Goal: Transaction & Acquisition: Purchase product/service

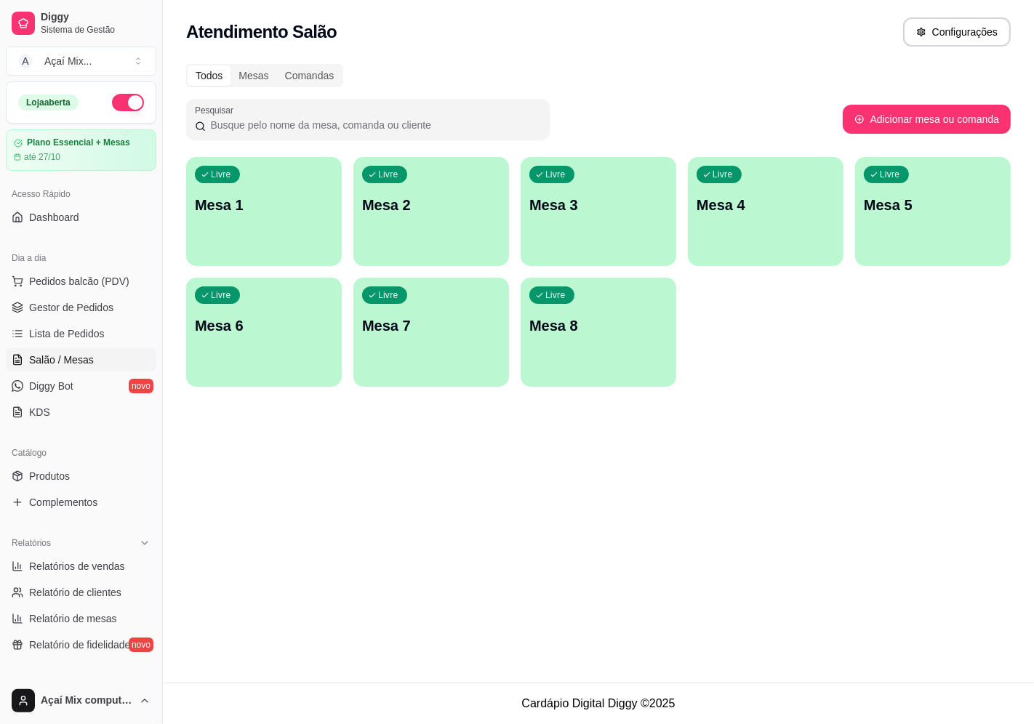
click at [206, 201] on p "Mesa 1" at bounding box center [264, 205] width 138 height 20
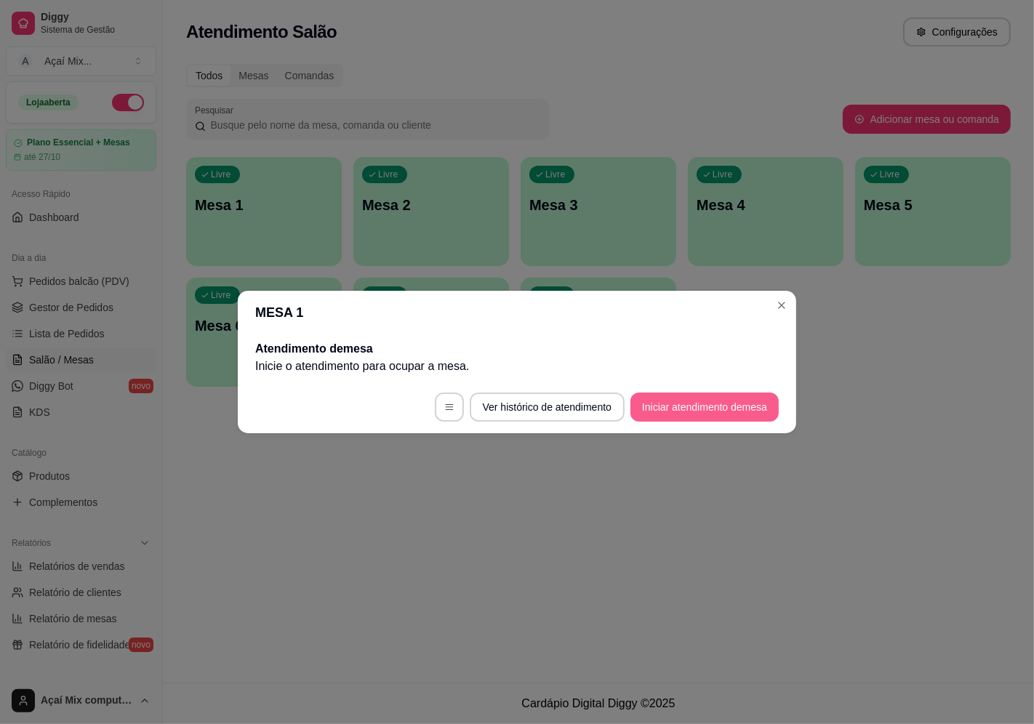
click at [730, 403] on button "Iniciar atendimento de mesa" at bounding box center [704, 407] width 148 height 29
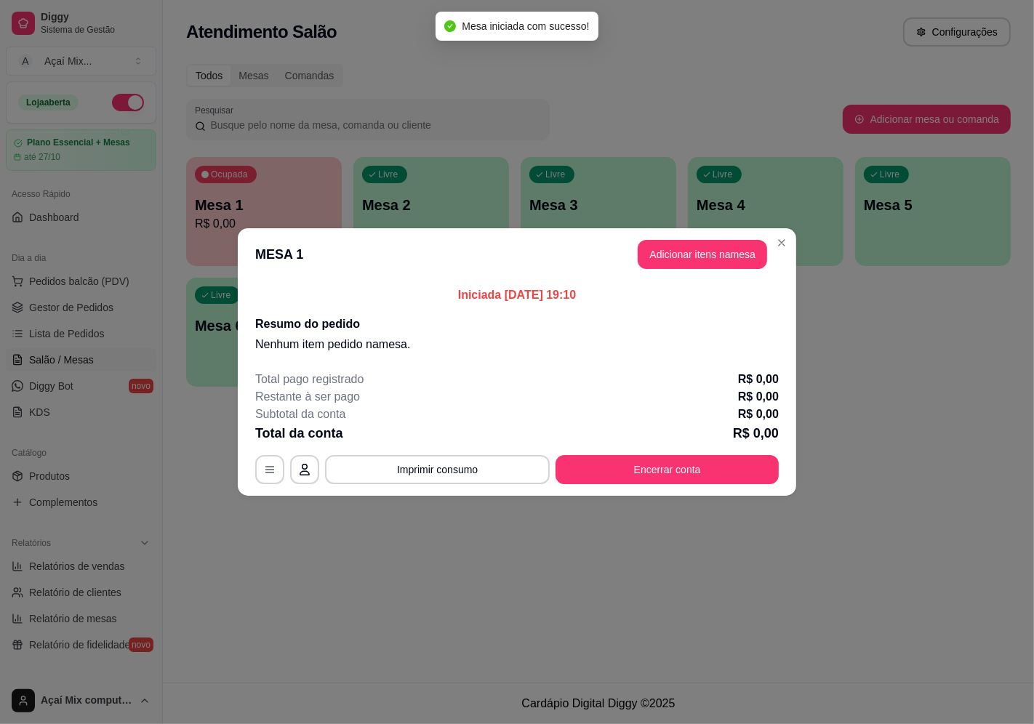
click at [679, 260] on button "Adicionar itens na mesa" at bounding box center [702, 254] width 129 height 29
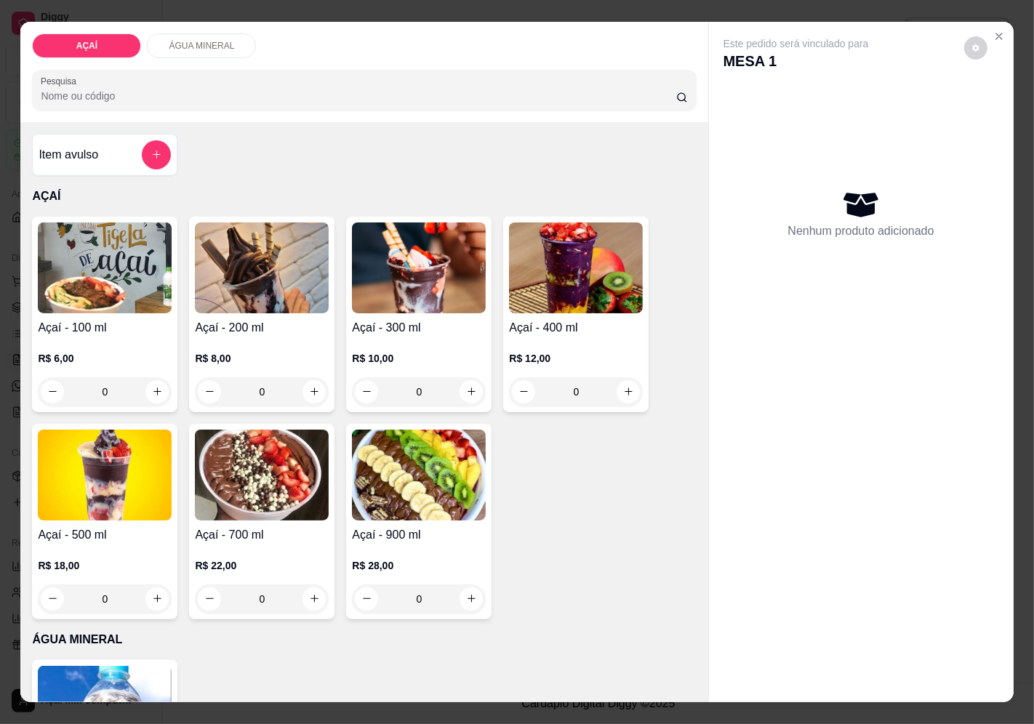
click at [160, 386] on div "0" at bounding box center [105, 391] width 134 height 29
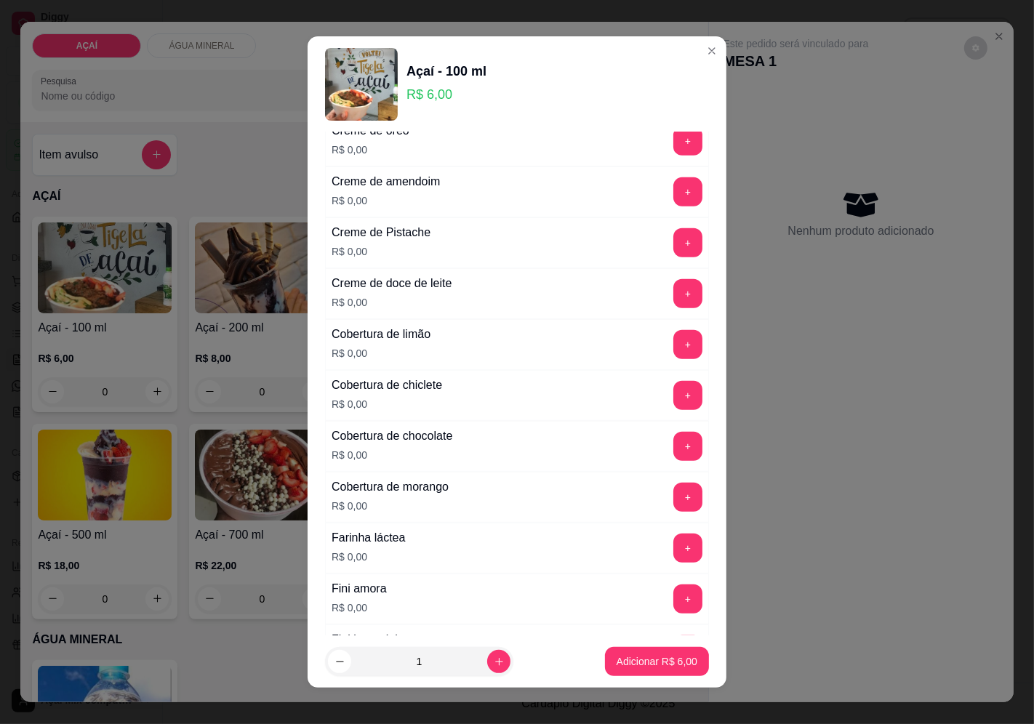
scroll to position [1050, 0]
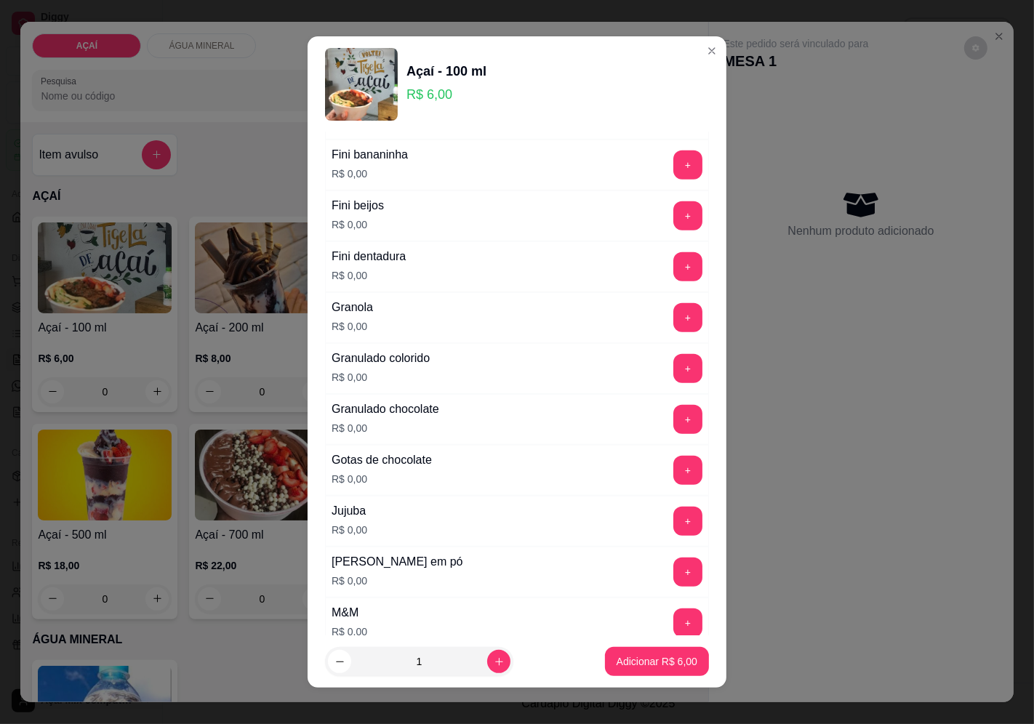
click at [670, 289] on div "Fini dentadura R$ 0,00 +" at bounding box center [517, 266] width 384 height 51
click at [674, 270] on button "+" at bounding box center [688, 266] width 28 height 28
click at [673, 211] on button "+" at bounding box center [687, 215] width 29 height 29
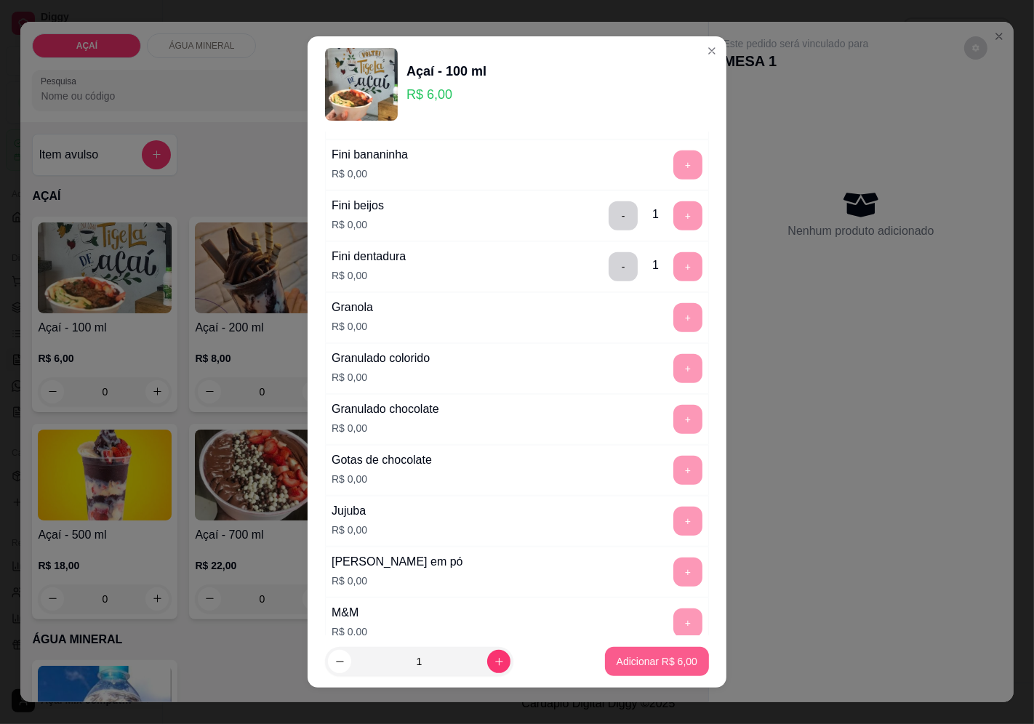
click at [655, 658] on p "Adicionar R$ 6,00" at bounding box center [656, 661] width 81 height 15
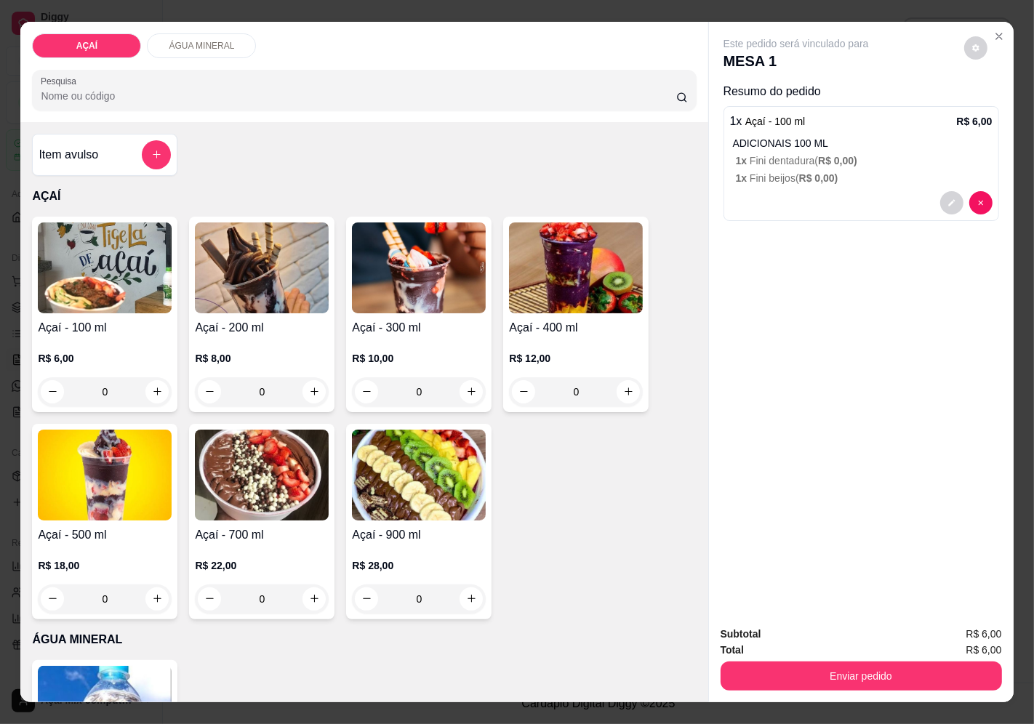
click at [147, 390] on div "0" at bounding box center [105, 391] width 134 height 29
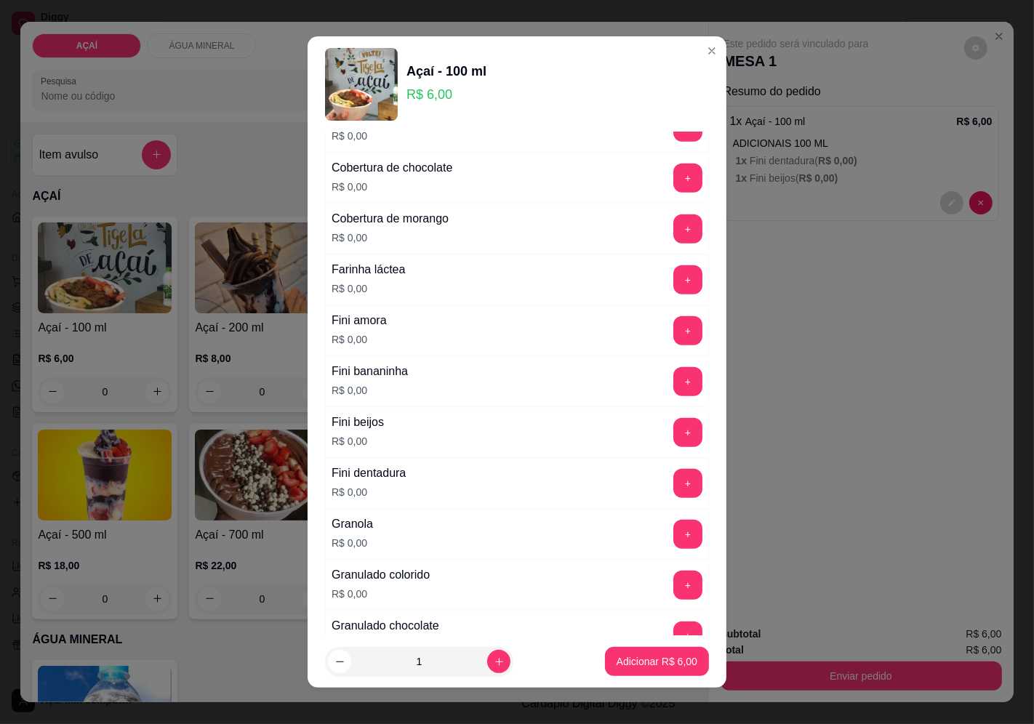
scroll to position [808, 0]
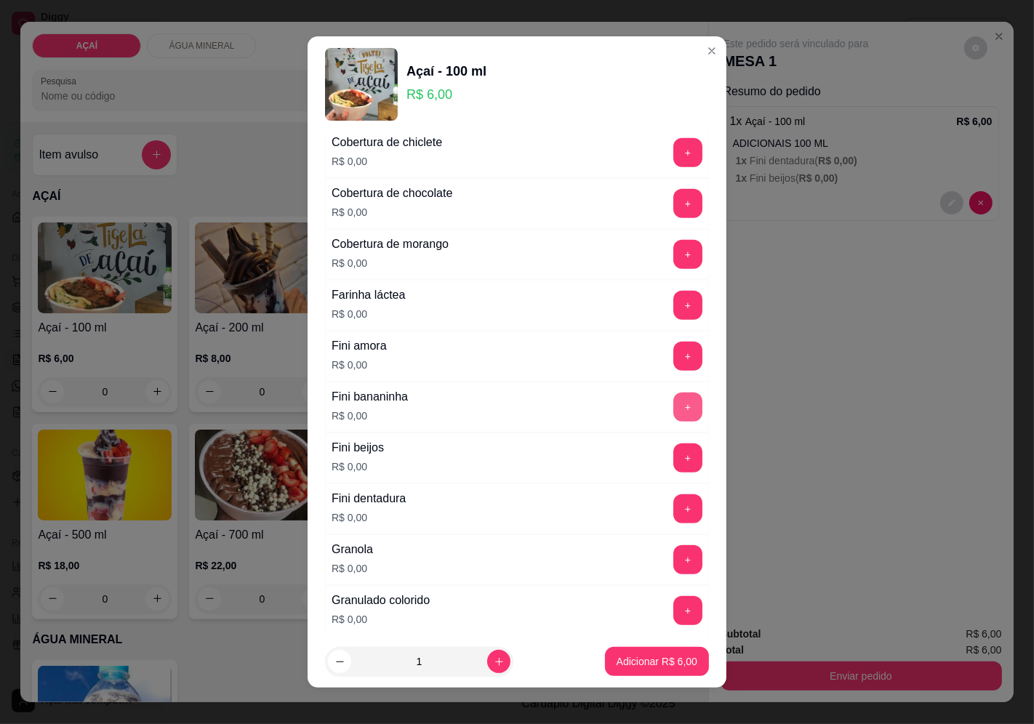
click at [673, 409] on button "+" at bounding box center [687, 407] width 29 height 29
click at [673, 505] on button "+" at bounding box center [687, 508] width 29 height 29
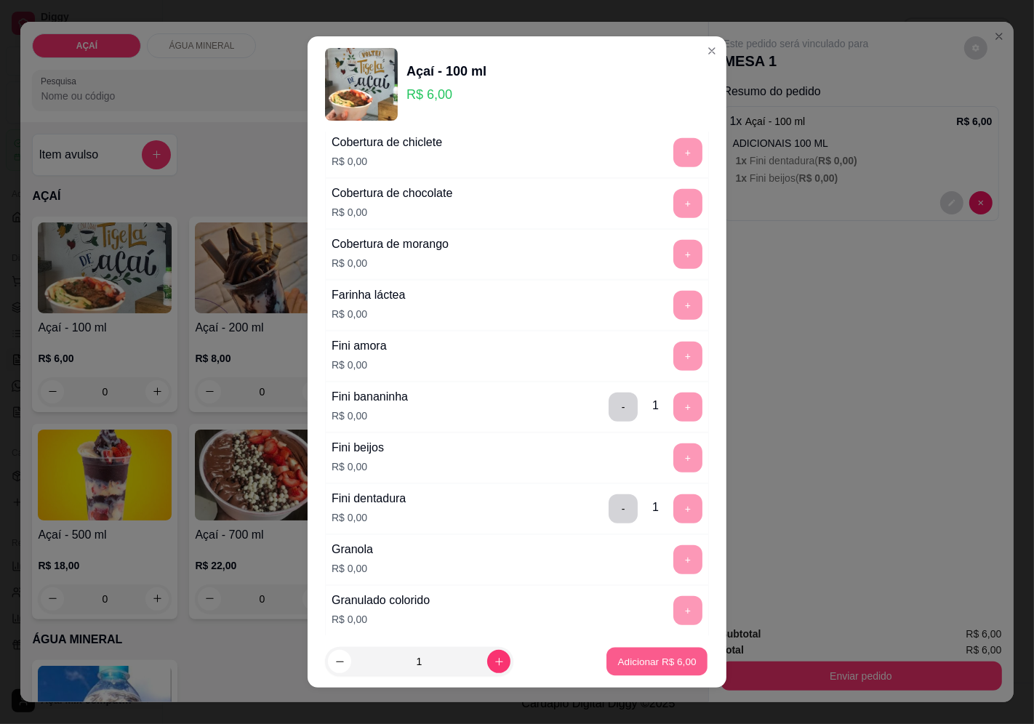
click at [652, 672] on button "Adicionar R$ 6,00" at bounding box center [656, 662] width 101 height 28
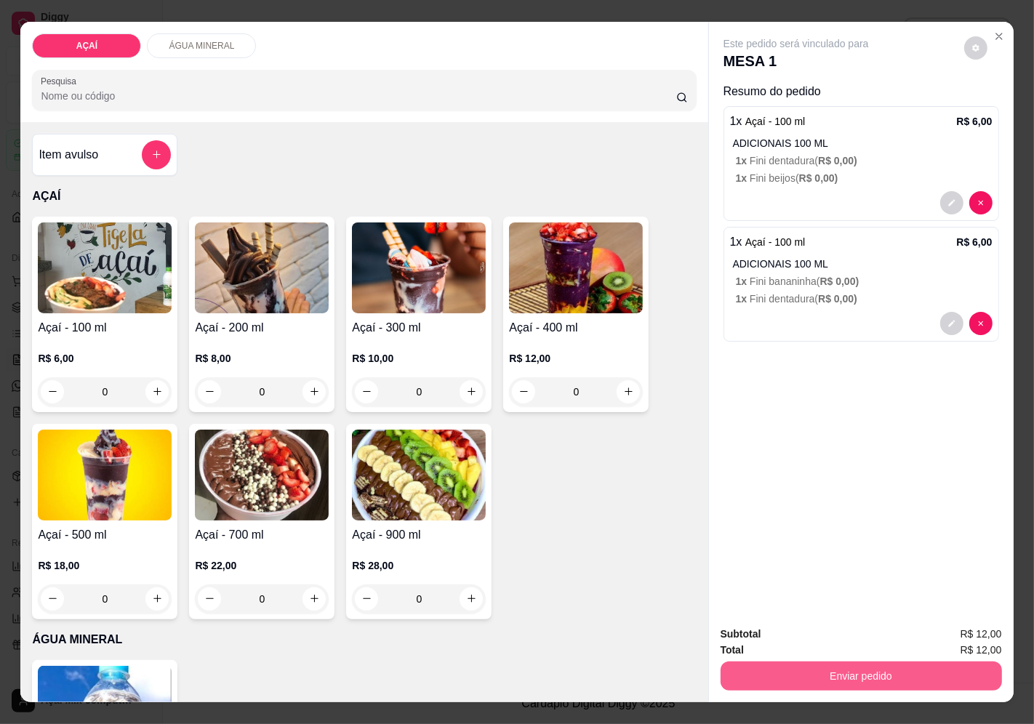
click at [824, 670] on button "Enviar pedido" at bounding box center [860, 676] width 281 height 29
click at [973, 637] on button "Enviar pedido" at bounding box center [963, 635] width 82 height 28
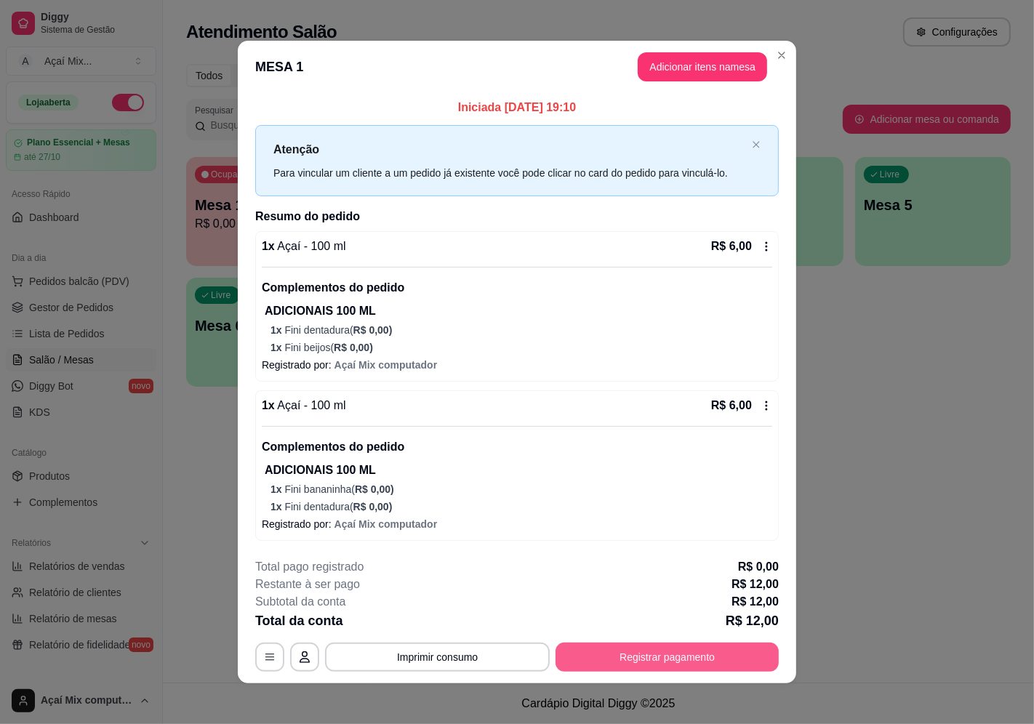
click at [687, 662] on button "Registrar pagamento" at bounding box center [666, 657] width 223 height 29
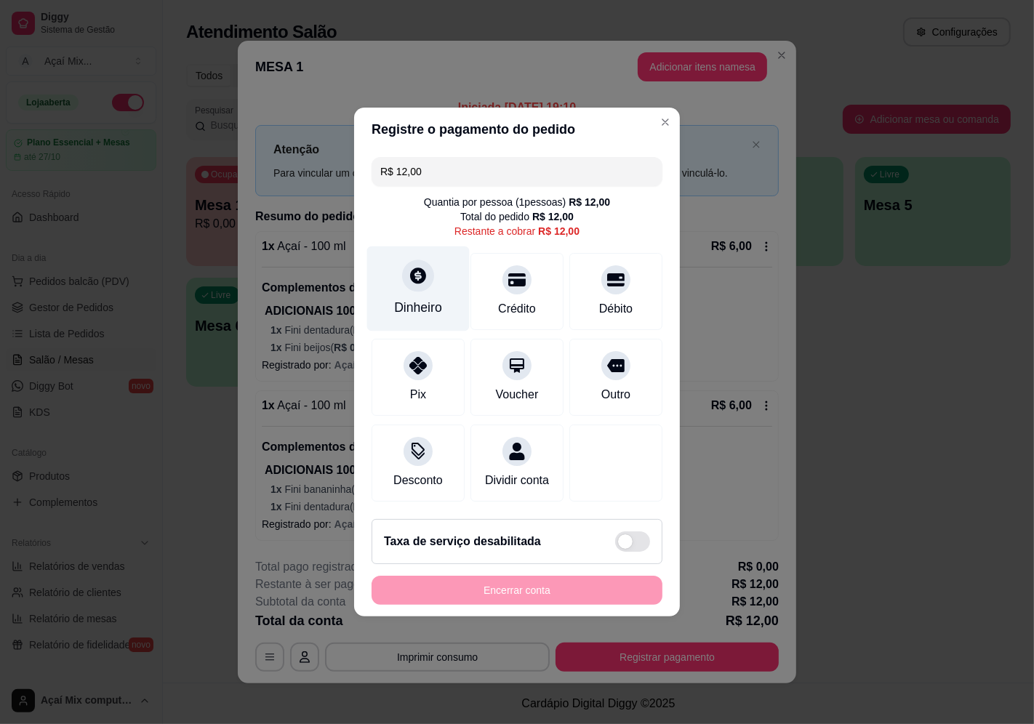
click at [406, 300] on div "Dinheiro" at bounding box center [418, 307] width 48 height 19
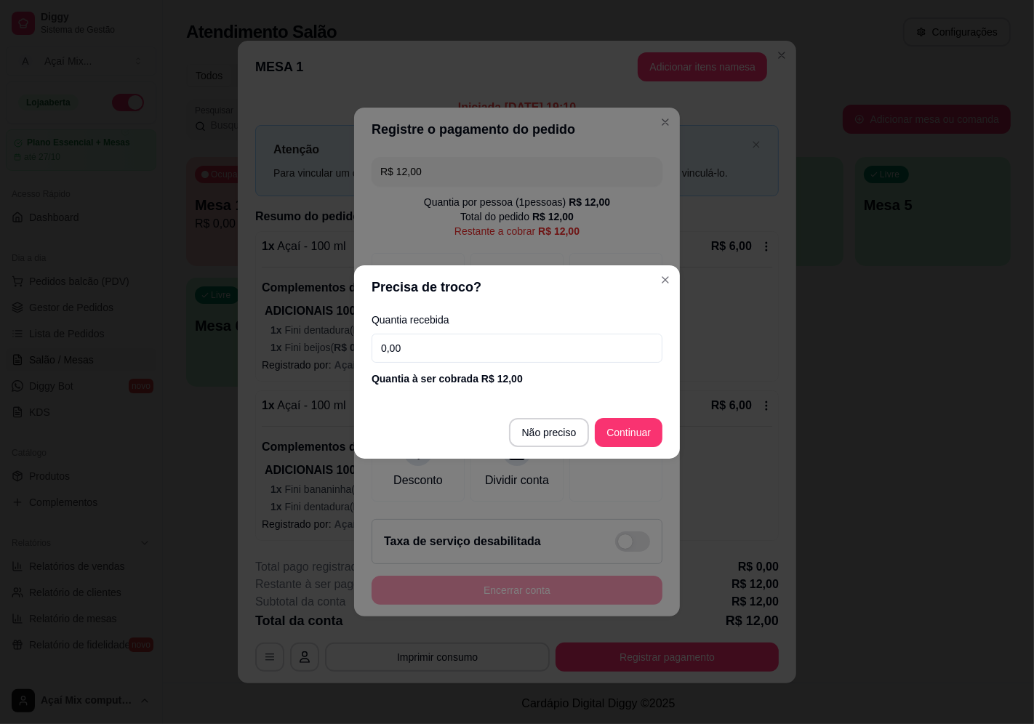
click at [417, 336] on input "0,00" at bounding box center [516, 348] width 291 height 29
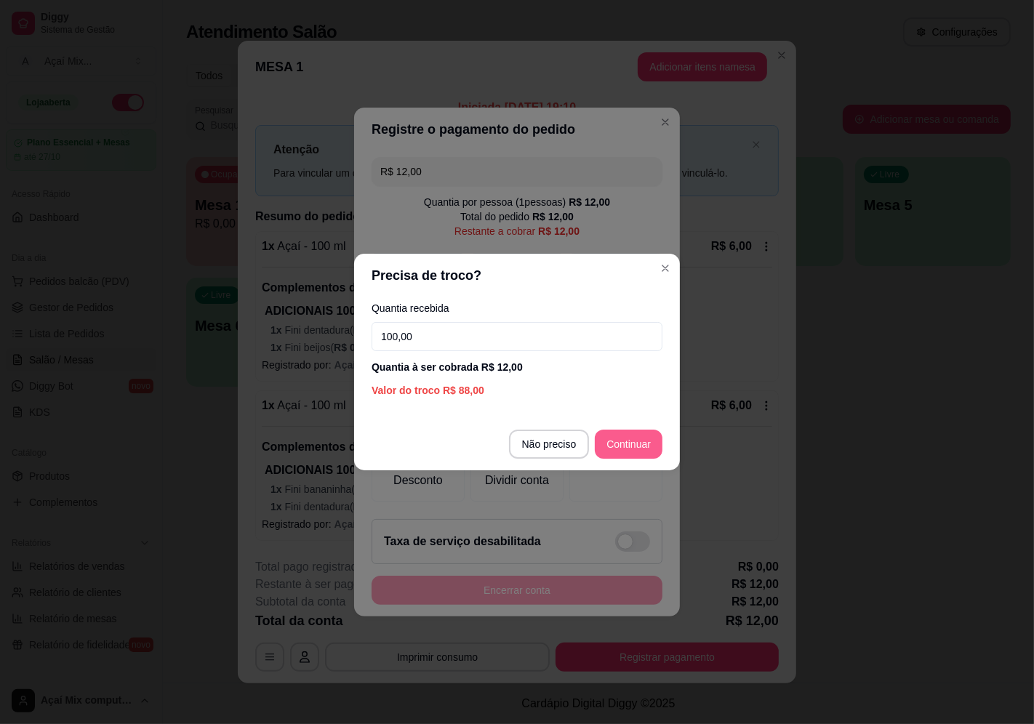
type input "100,00"
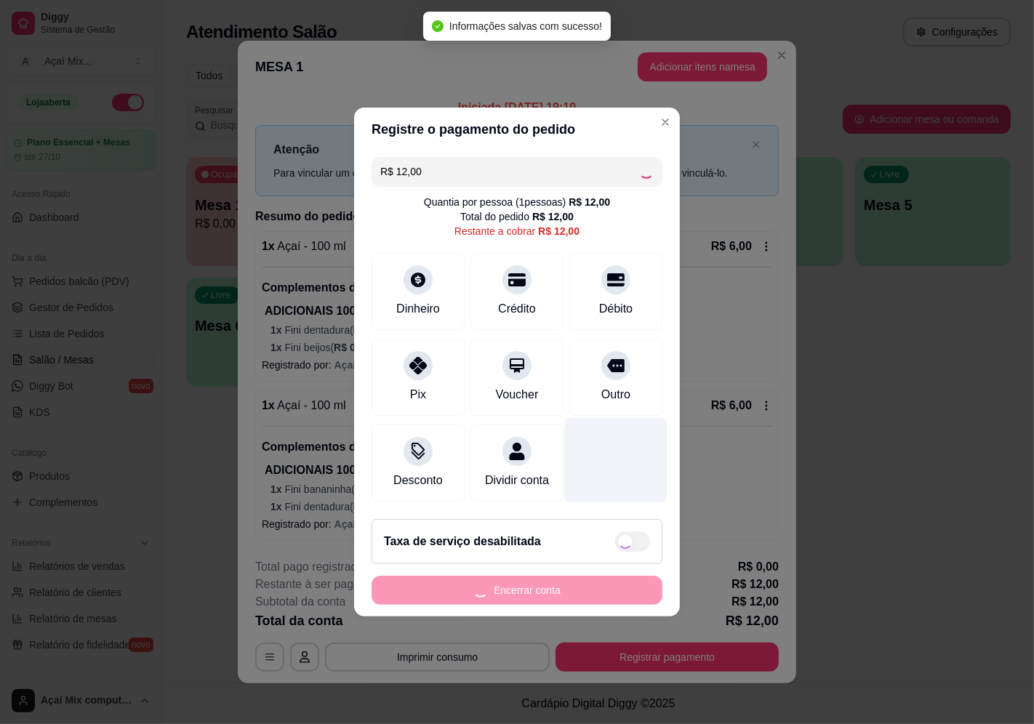
type input "R$ 0,00"
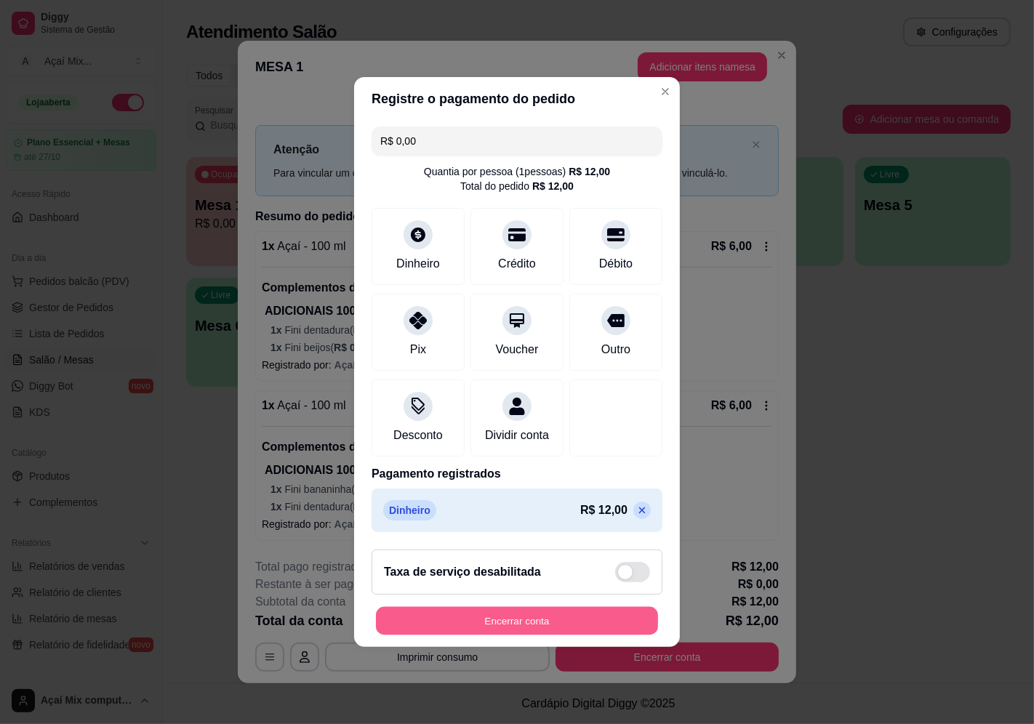
click at [552, 628] on button "Encerrar conta" at bounding box center [517, 621] width 282 height 28
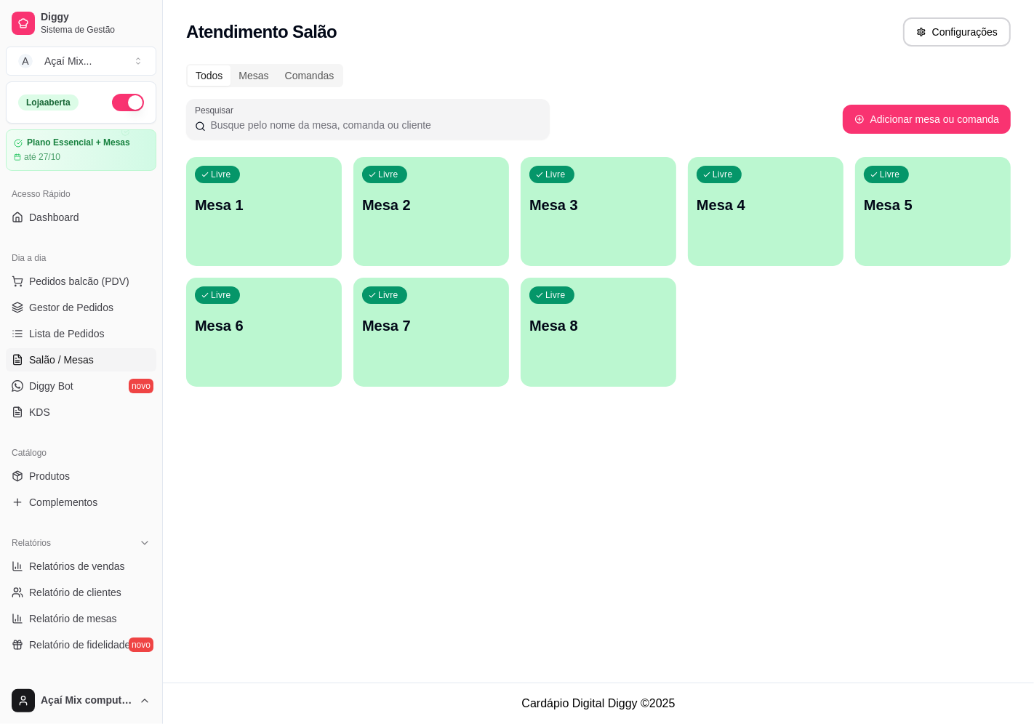
click at [284, 186] on div "Livre Mesa 1" at bounding box center [264, 203] width 156 height 92
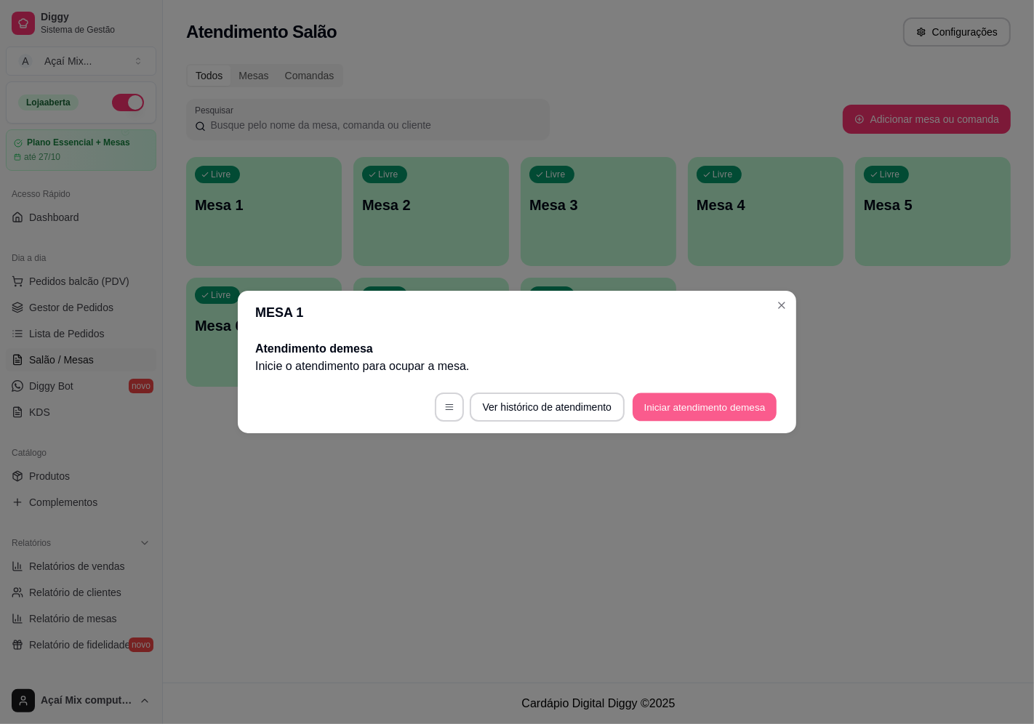
click at [679, 403] on button "Iniciar atendimento de mesa" at bounding box center [704, 407] width 144 height 28
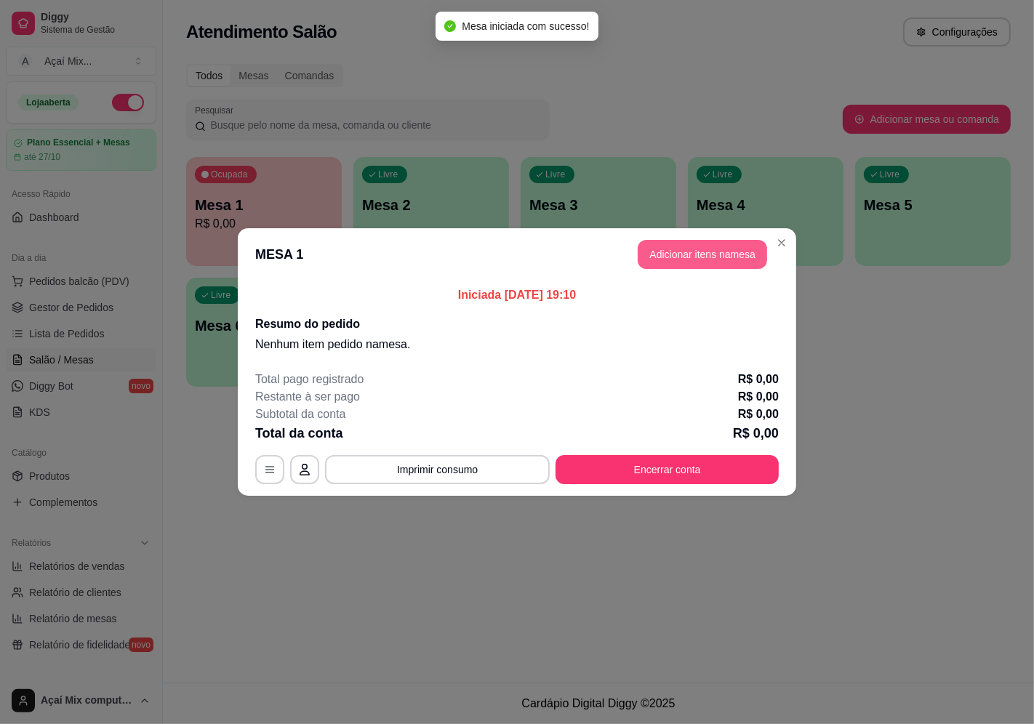
click at [725, 258] on button "Adicionar itens na mesa" at bounding box center [702, 254] width 129 height 29
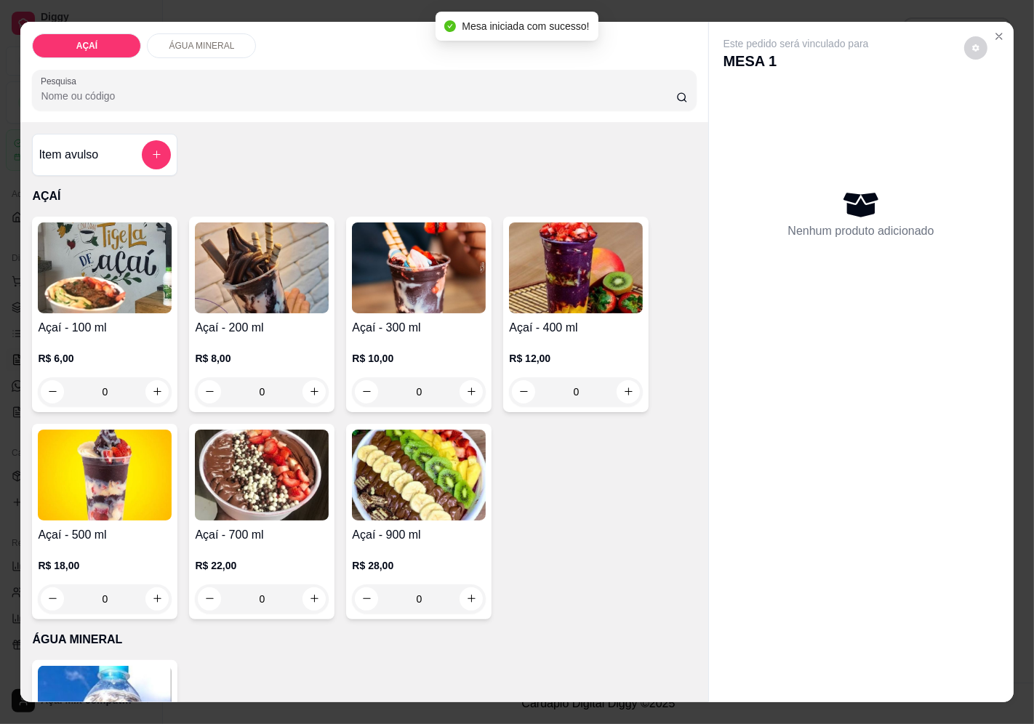
click at [471, 393] on div "0" at bounding box center [419, 391] width 134 height 29
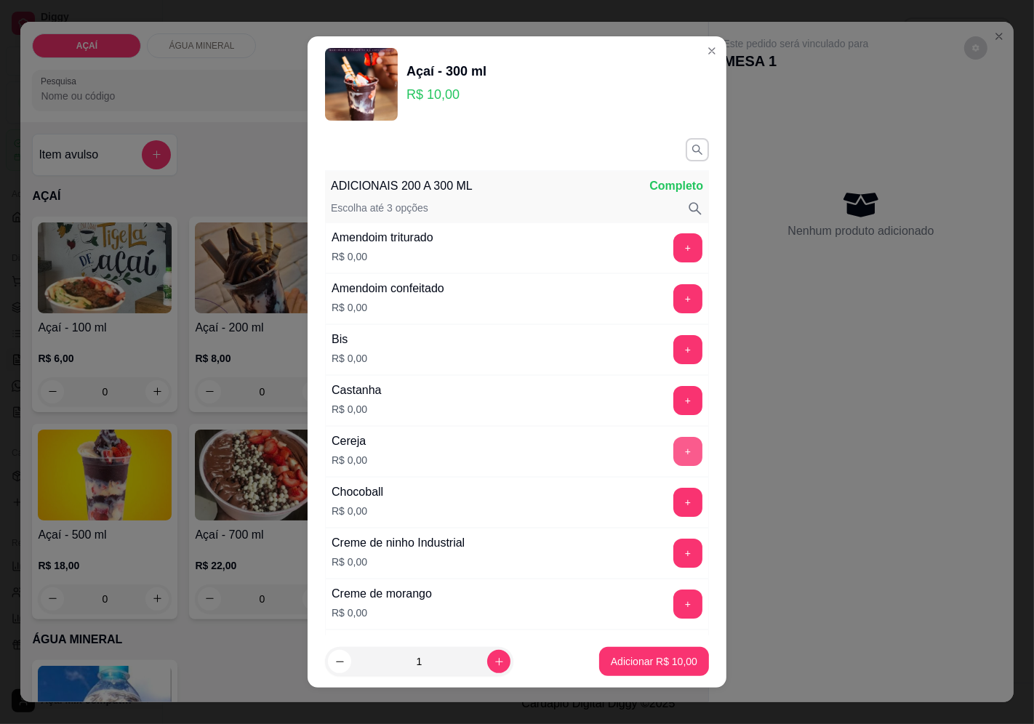
click at [673, 446] on button "+" at bounding box center [687, 451] width 29 height 29
click at [674, 446] on button "+" at bounding box center [688, 451] width 28 height 28
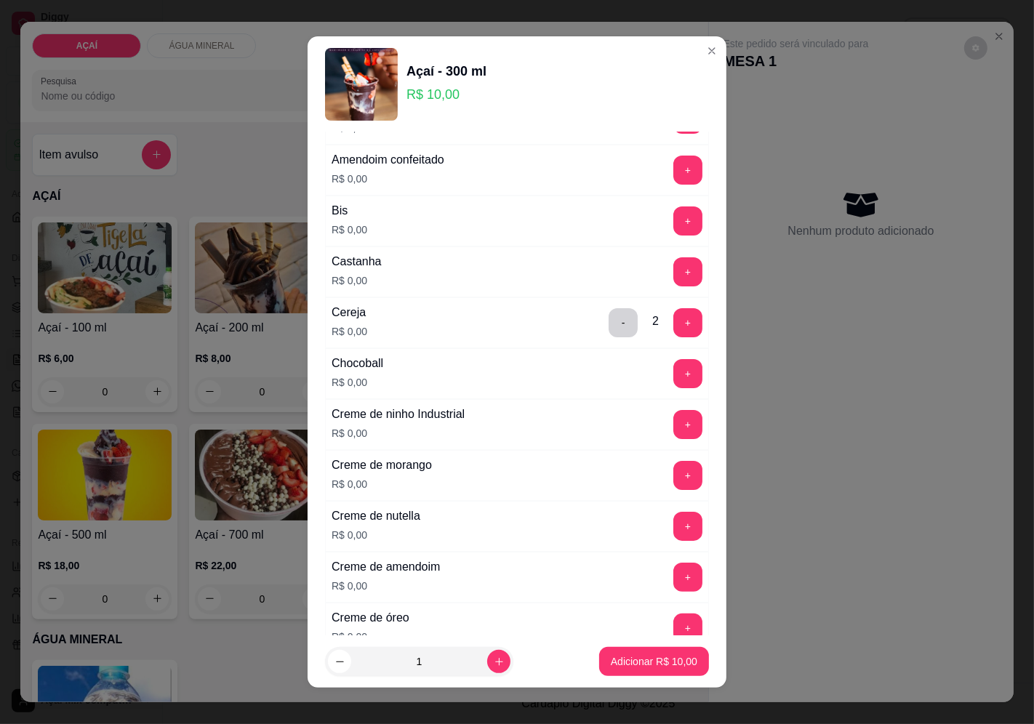
scroll to position [161, 0]
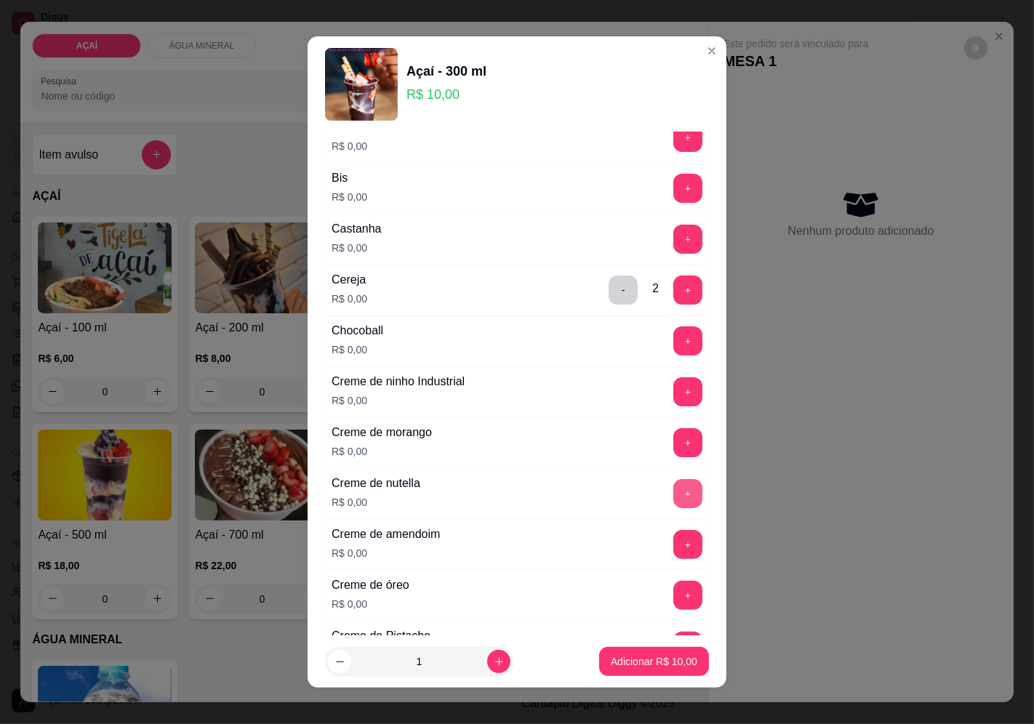
click at [673, 499] on button "+" at bounding box center [687, 493] width 29 height 29
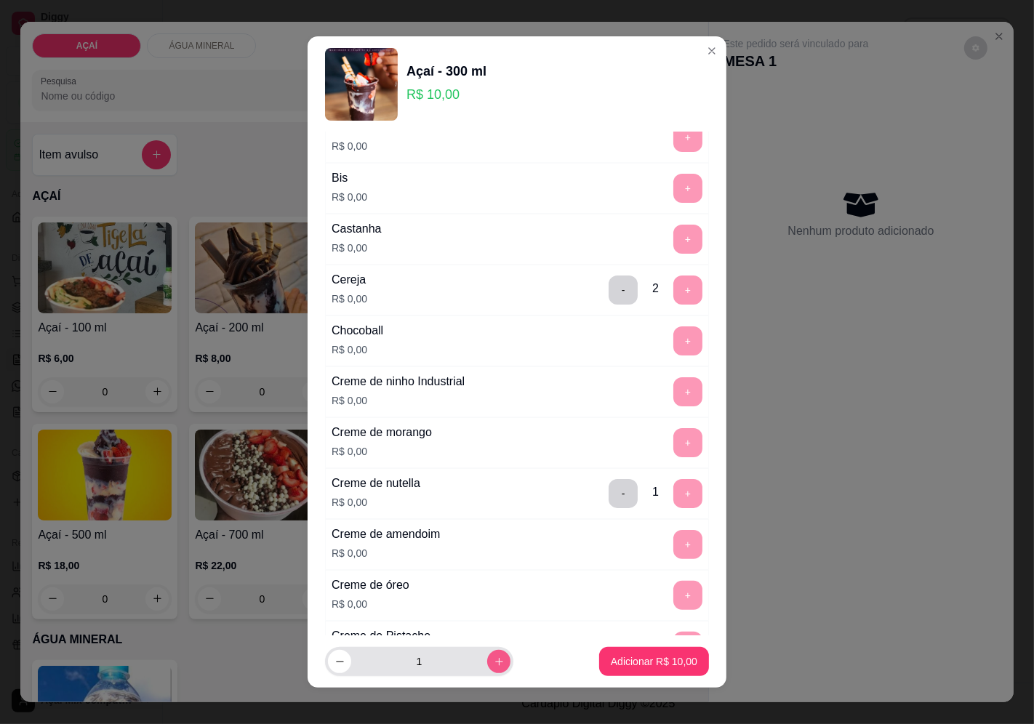
click at [494, 665] on icon "increase-product-quantity" at bounding box center [499, 661] width 11 height 11
type input "3"
click at [622, 662] on p "Adicionar R$ 30,00" at bounding box center [654, 661] width 87 height 15
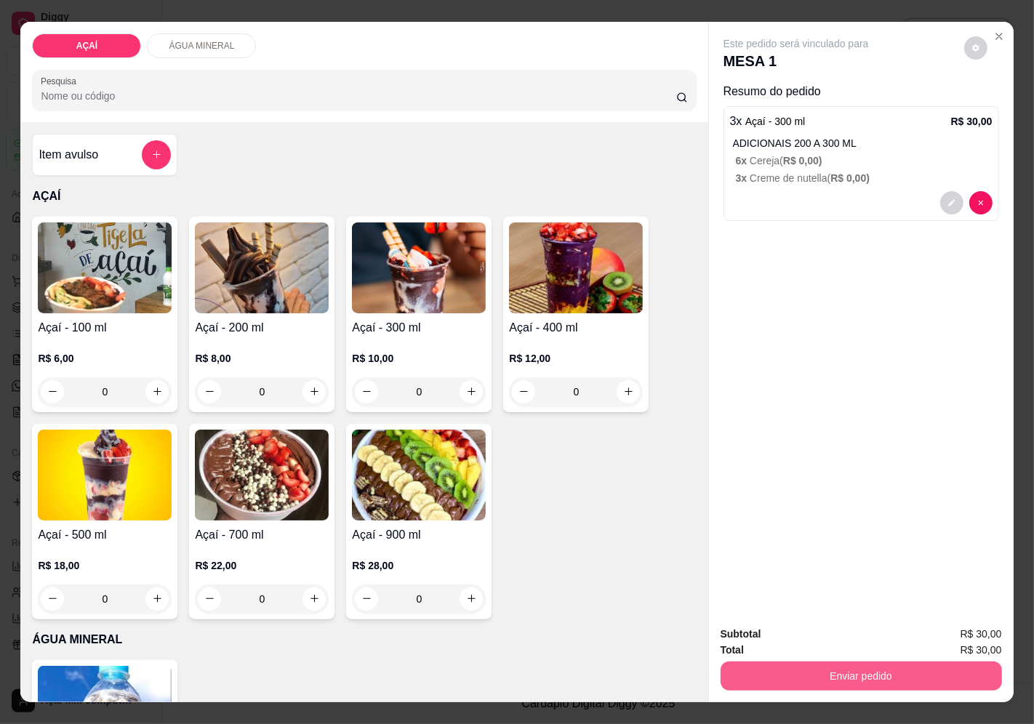
click at [880, 662] on button "Enviar pedido" at bounding box center [860, 676] width 281 height 29
click at [955, 633] on button "Enviar pedido" at bounding box center [963, 635] width 82 height 28
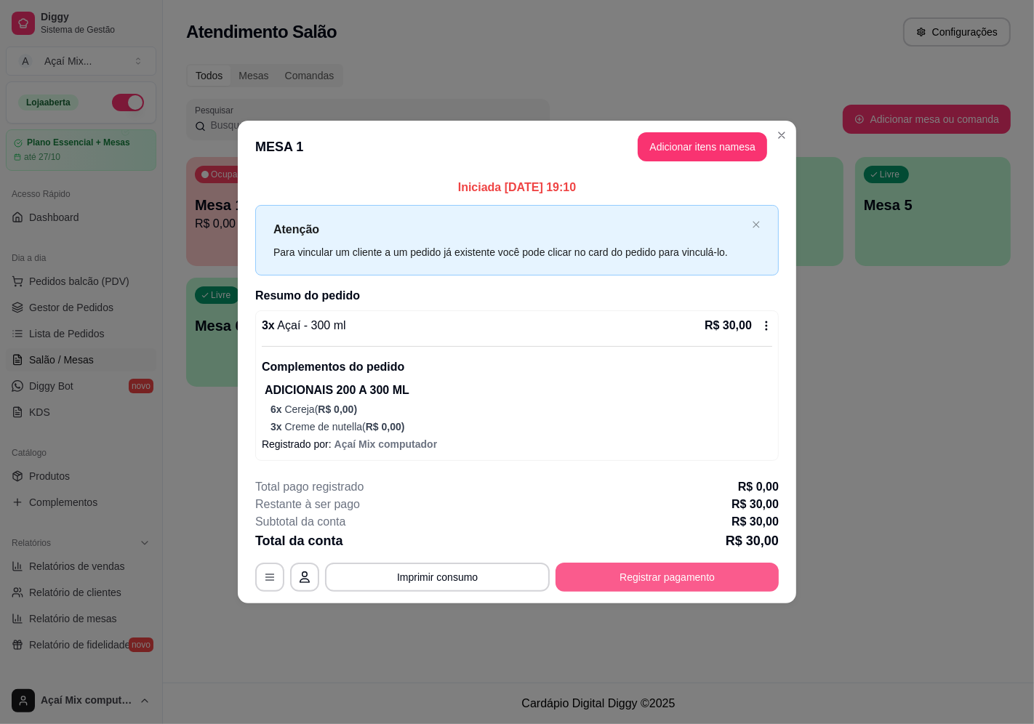
click at [600, 580] on button "Registrar pagamento" at bounding box center [666, 577] width 223 height 29
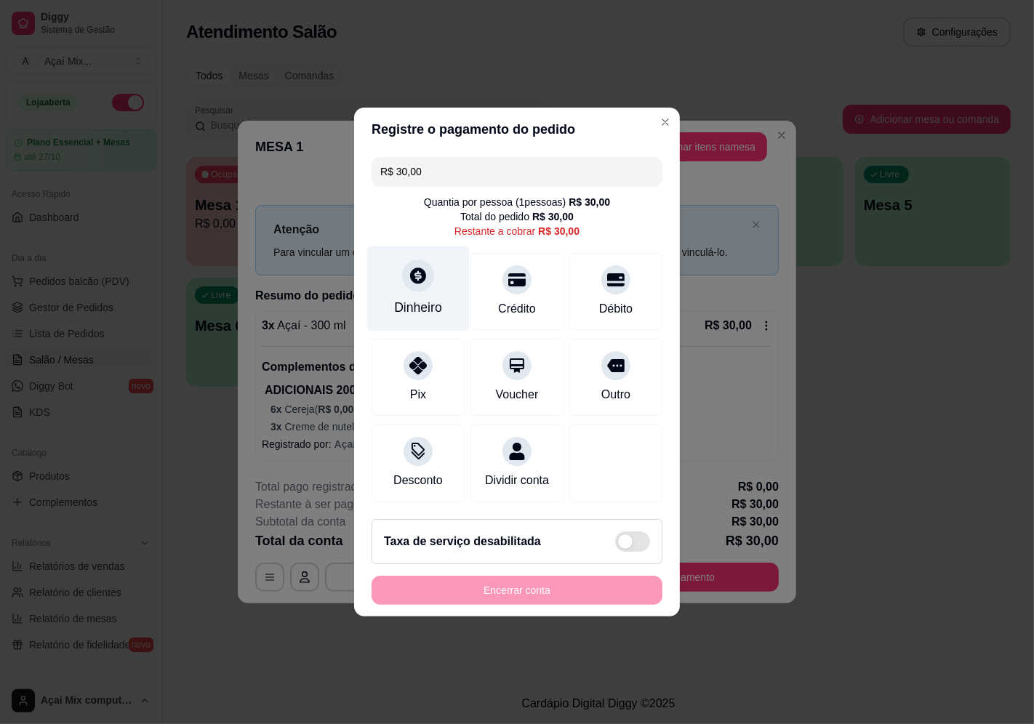
click at [417, 287] on div "Dinheiro" at bounding box center [418, 288] width 102 height 85
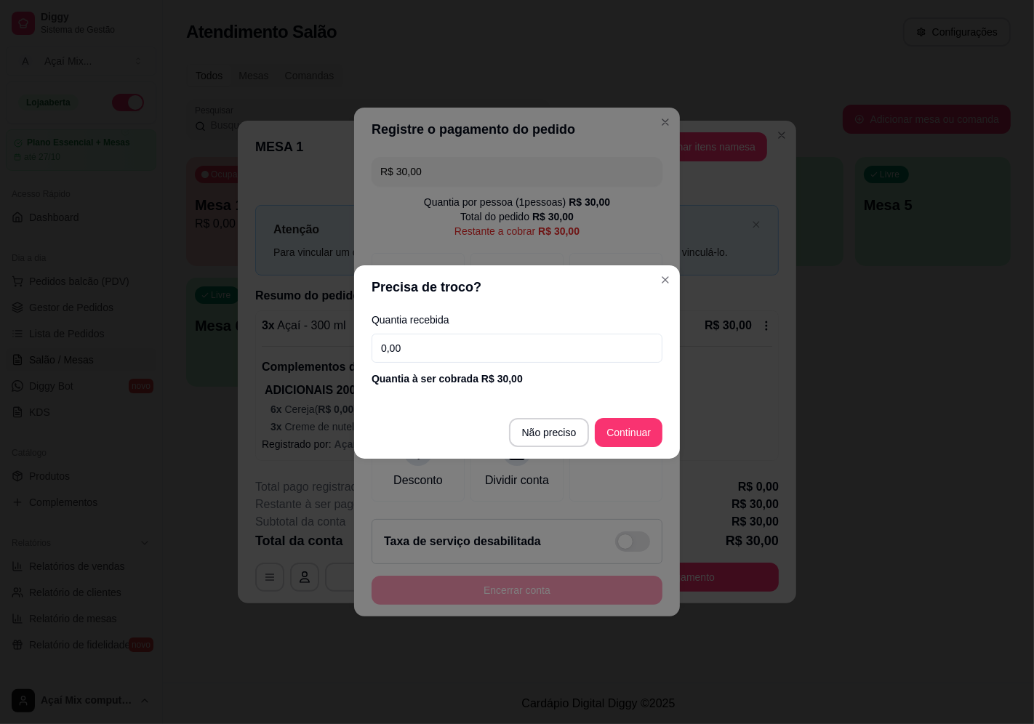
click at [444, 347] on input "0,00" at bounding box center [516, 348] width 291 height 29
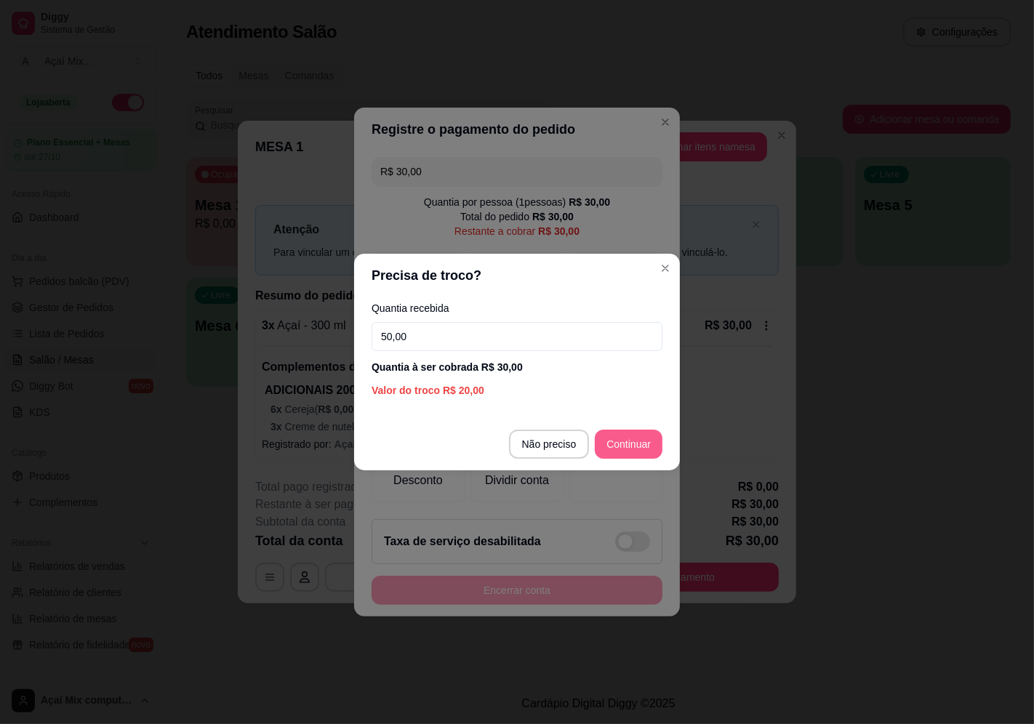
type input "50,00"
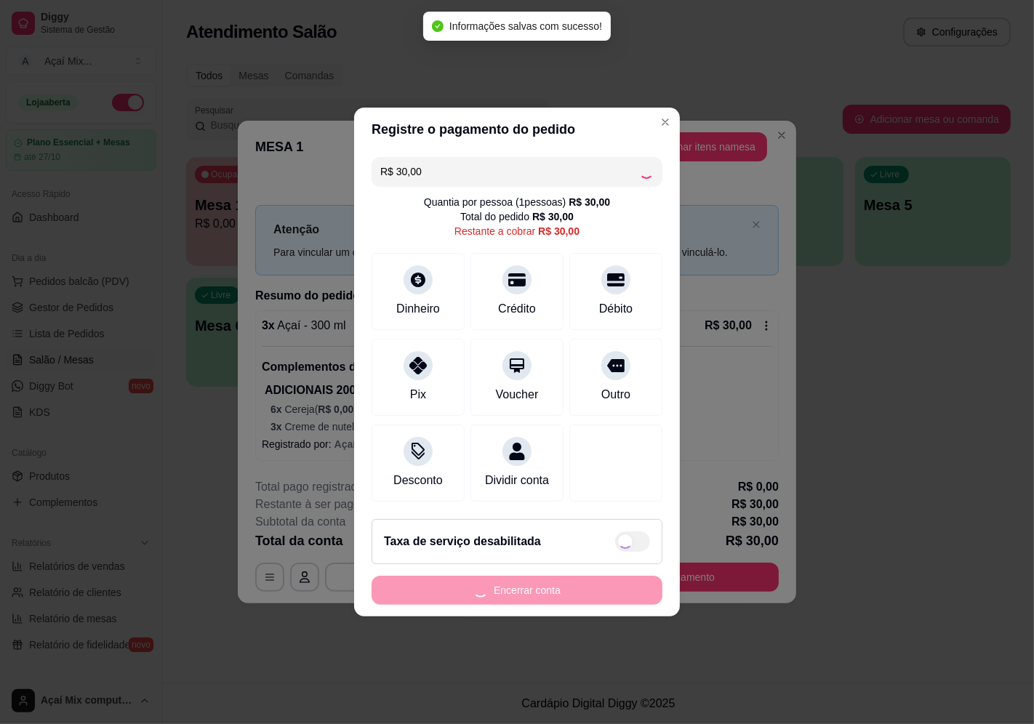
type input "R$ 0,00"
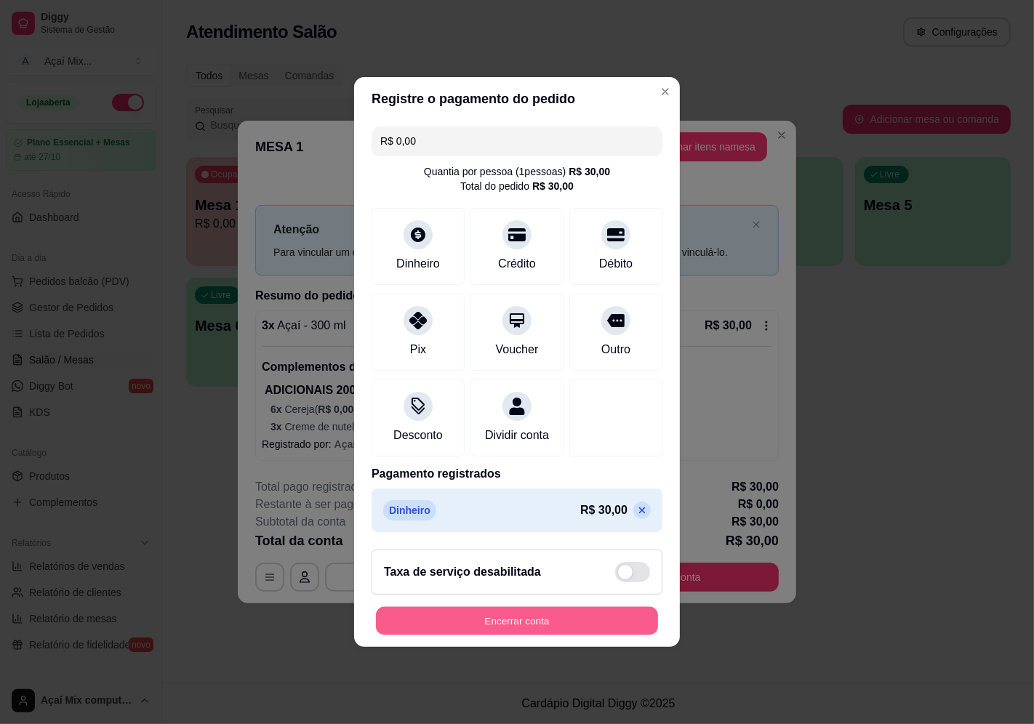
click at [455, 623] on button "Encerrar conta" at bounding box center [517, 621] width 282 height 28
